Goal: Find specific page/section: Find specific page/section

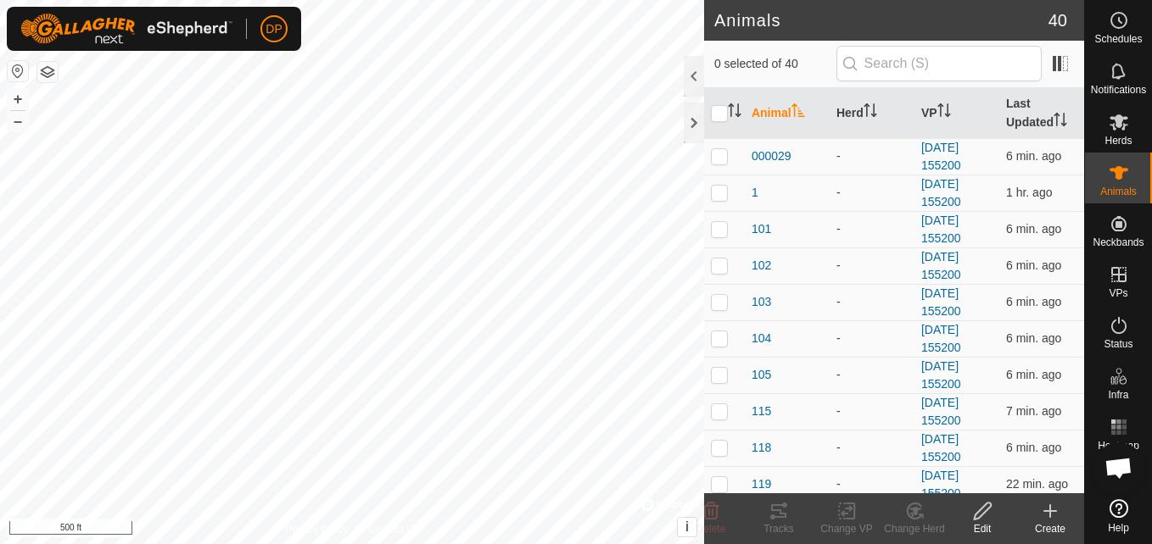
scroll to position [963, 0]
click at [775, 513] on icon at bounding box center [778, 511] width 20 height 20
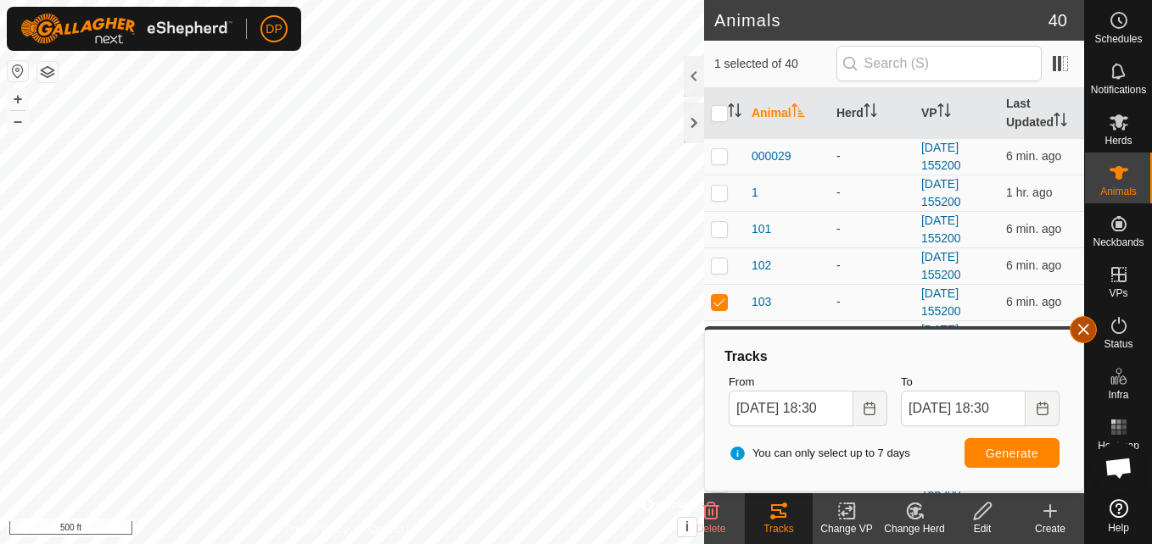
click at [1084, 329] on button "button" at bounding box center [1082, 329] width 27 height 27
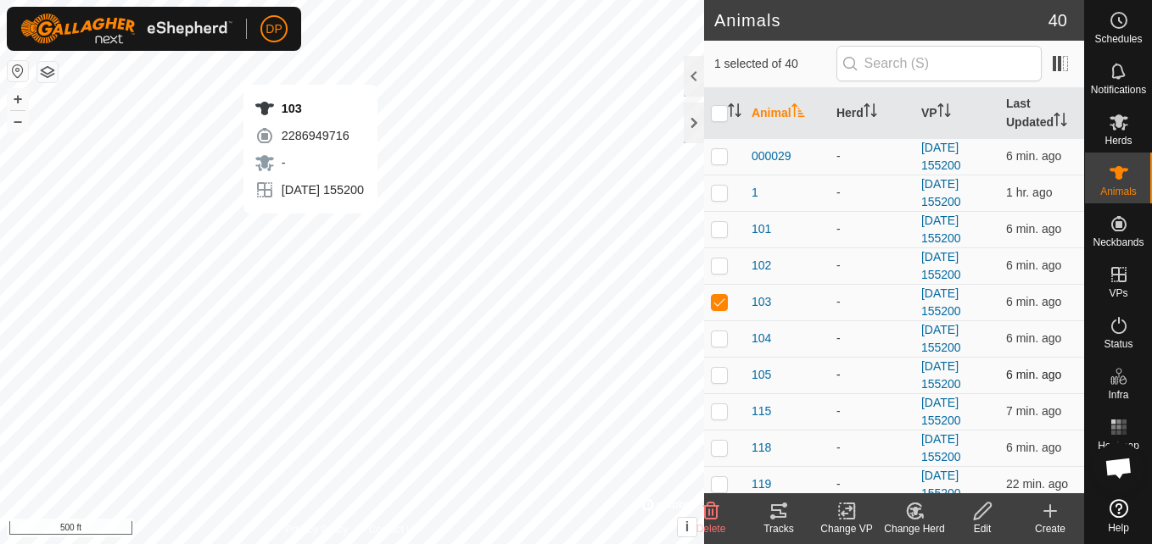
checkbox input "false"
click at [772, 514] on icon at bounding box center [778, 511] width 20 height 20
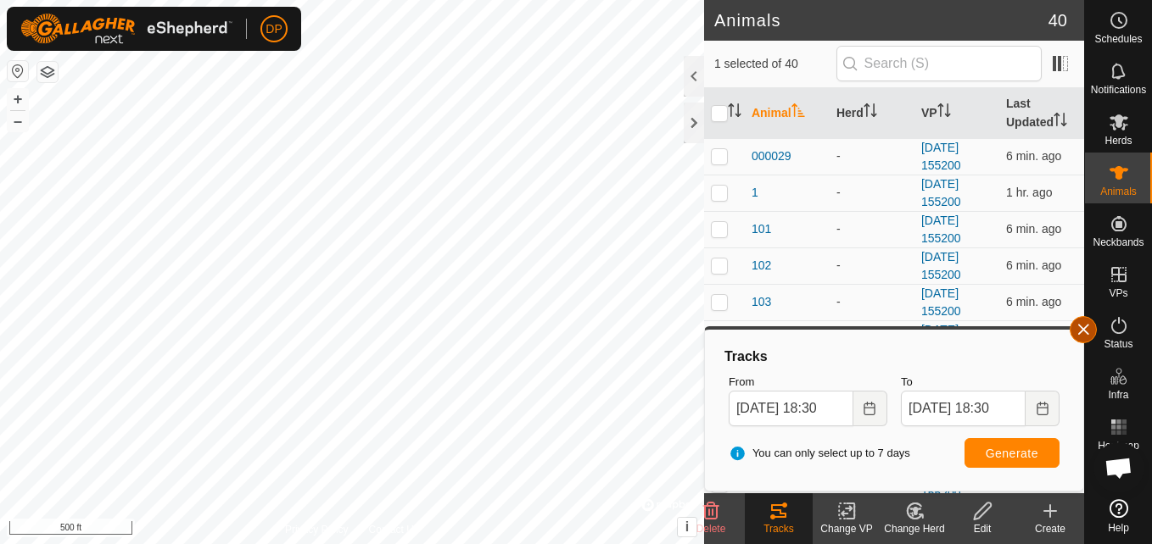
click at [1084, 326] on button "button" at bounding box center [1082, 329] width 27 height 27
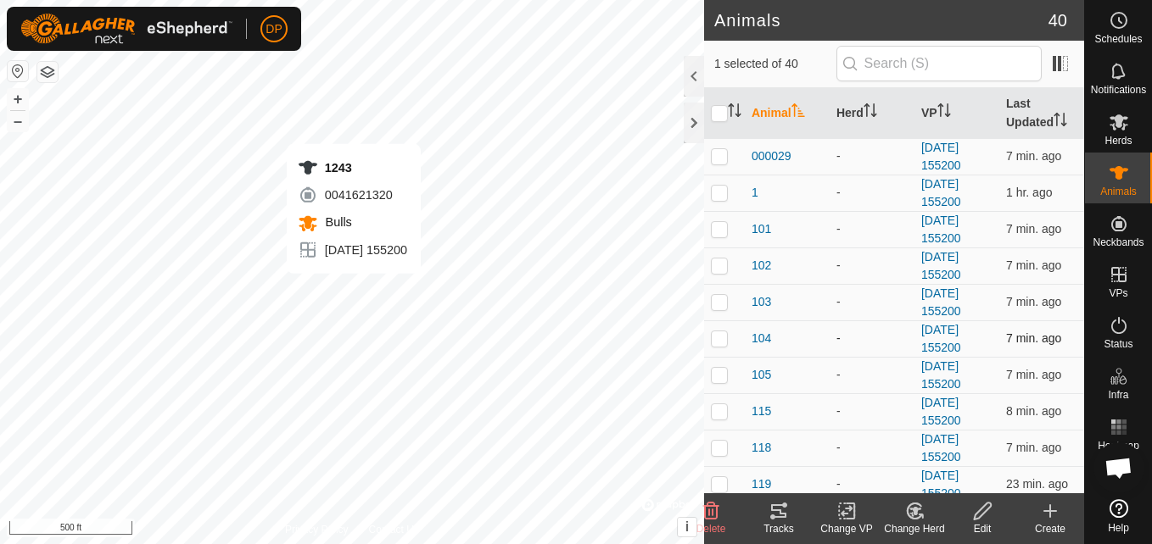
checkbox input "false"
click at [776, 512] on icon at bounding box center [778, 511] width 20 height 20
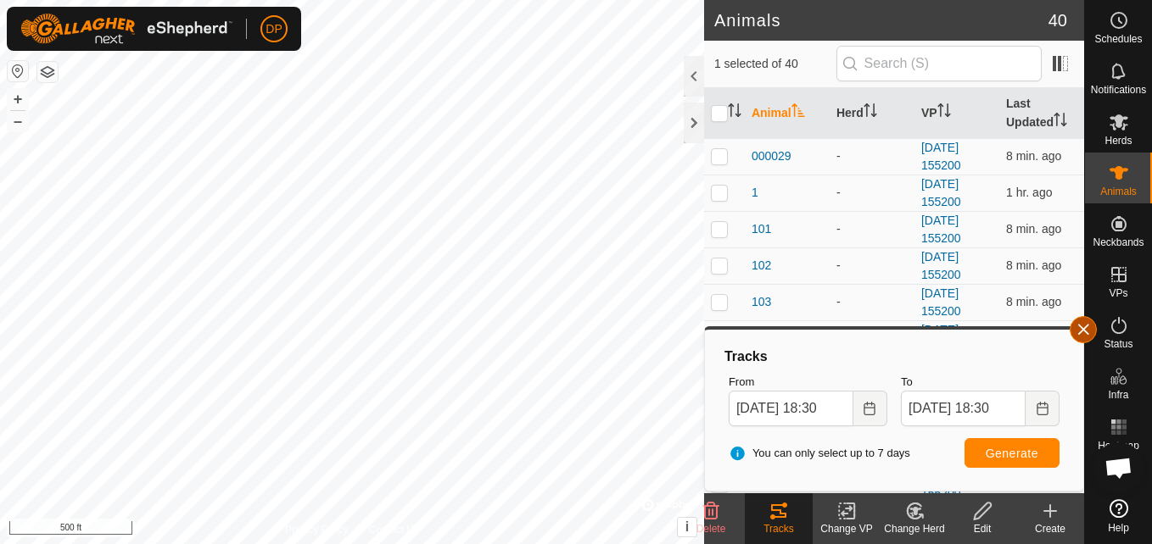
click at [1083, 331] on button "button" at bounding box center [1082, 329] width 27 height 27
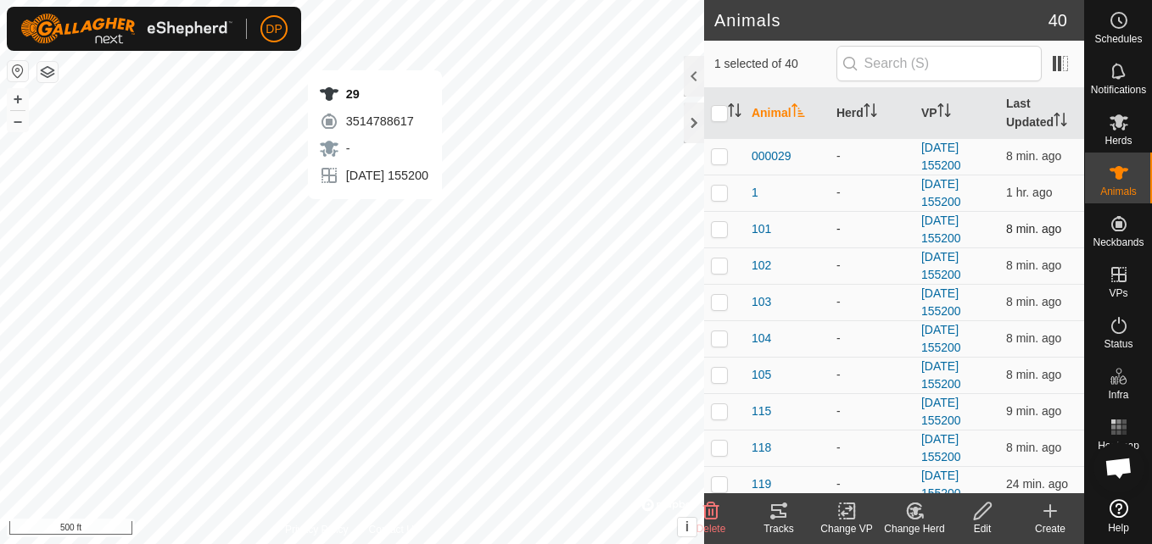
checkbox input "false"
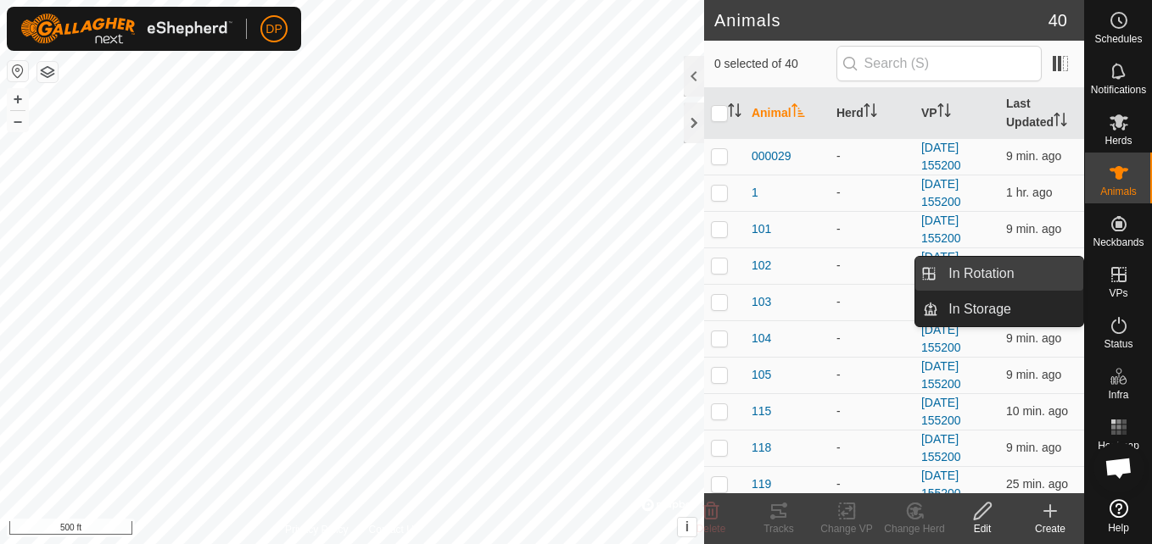
click at [1062, 273] on link "In Rotation" at bounding box center [1010, 274] width 145 height 34
